Goal: Navigation & Orientation: Find specific page/section

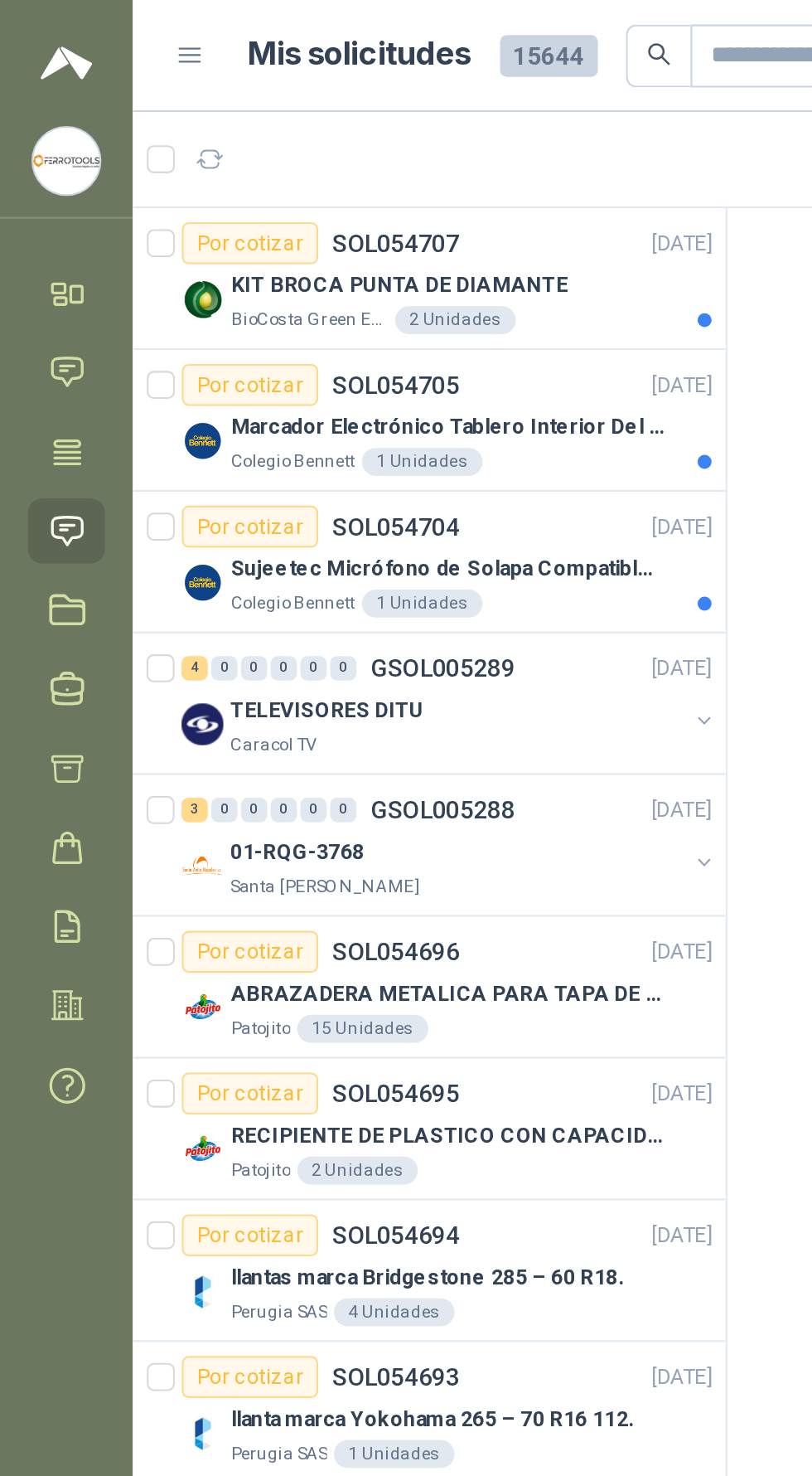
scroll to position [0, 1]
click at [154, 259] on div "Sujeetec Micrófono de Solapa Compatible con AKG [PERSON_NAME] Transmisor inalám…" at bounding box center [224, 269] width 228 height 19
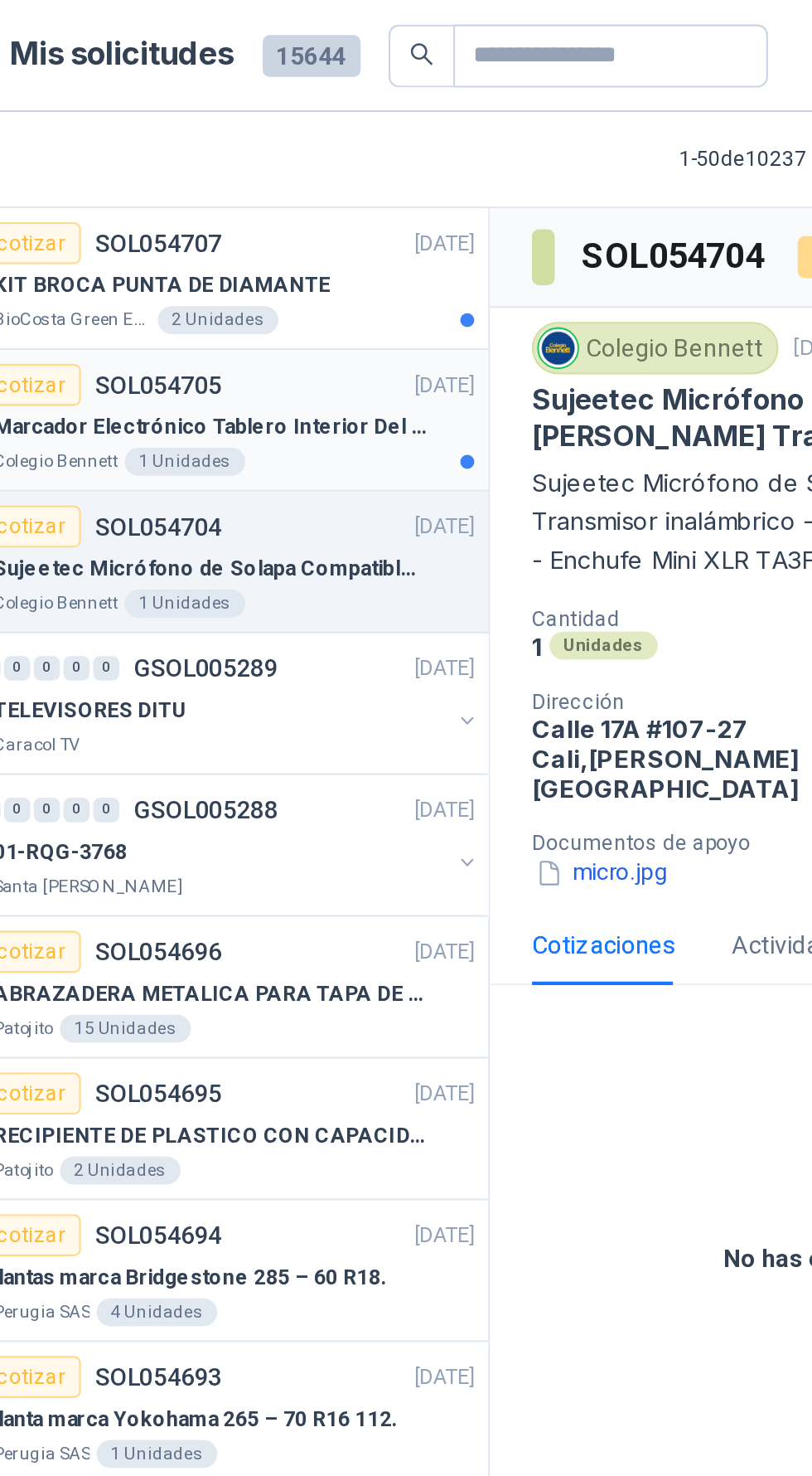
click at [206, 209] on p "Marcador Electrónico Tablero Interior Del Día Del Juego Para Luchar, El Balonce…" at bounding box center [212, 203] width 206 height 16
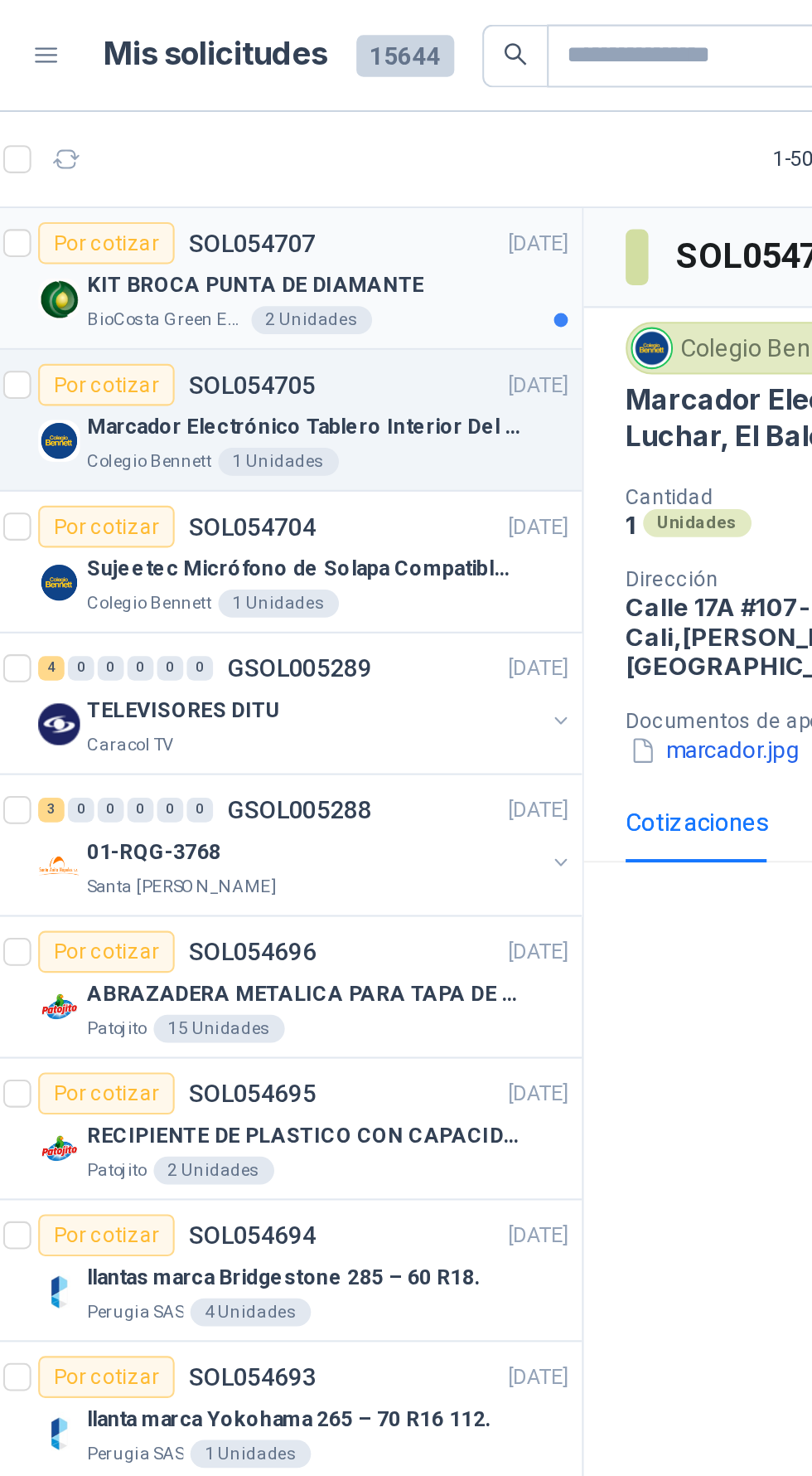
click at [286, 136] on div "KIT BROCA PUNTA DE DIAMANTE" at bounding box center [224, 135] width 228 height 19
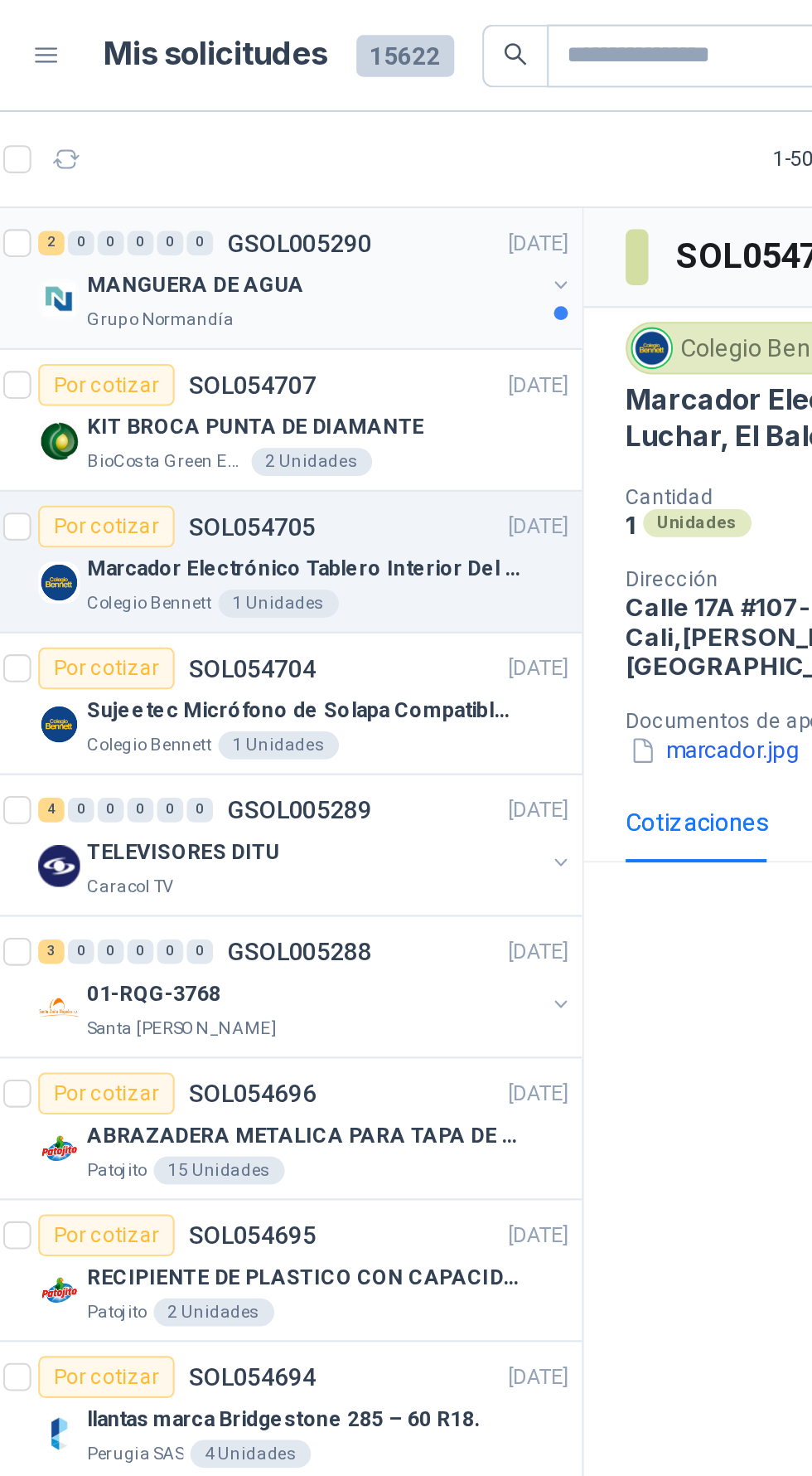
click at [274, 133] on div "MANGUERA DE AGUA" at bounding box center [217, 135] width 215 height 19
